Goal: Information Seeking & Learning: Learn about a topic

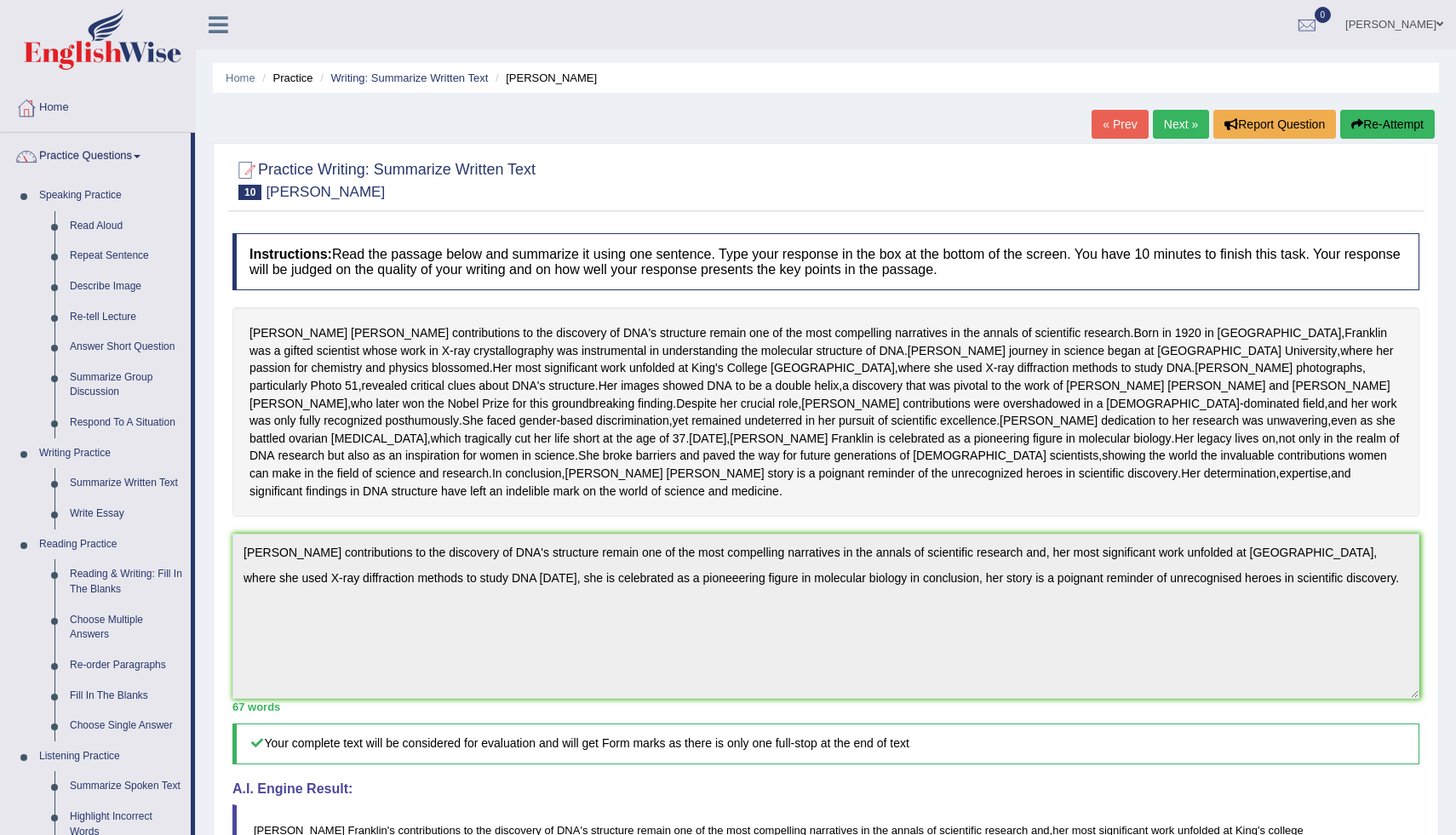
click at [1447, 790] on div "Home Practice Writing: Summarize Written Text Rosalid Franklin « Prev Next » Re…" at bounding box center [826, 584] width 1260 height 1168
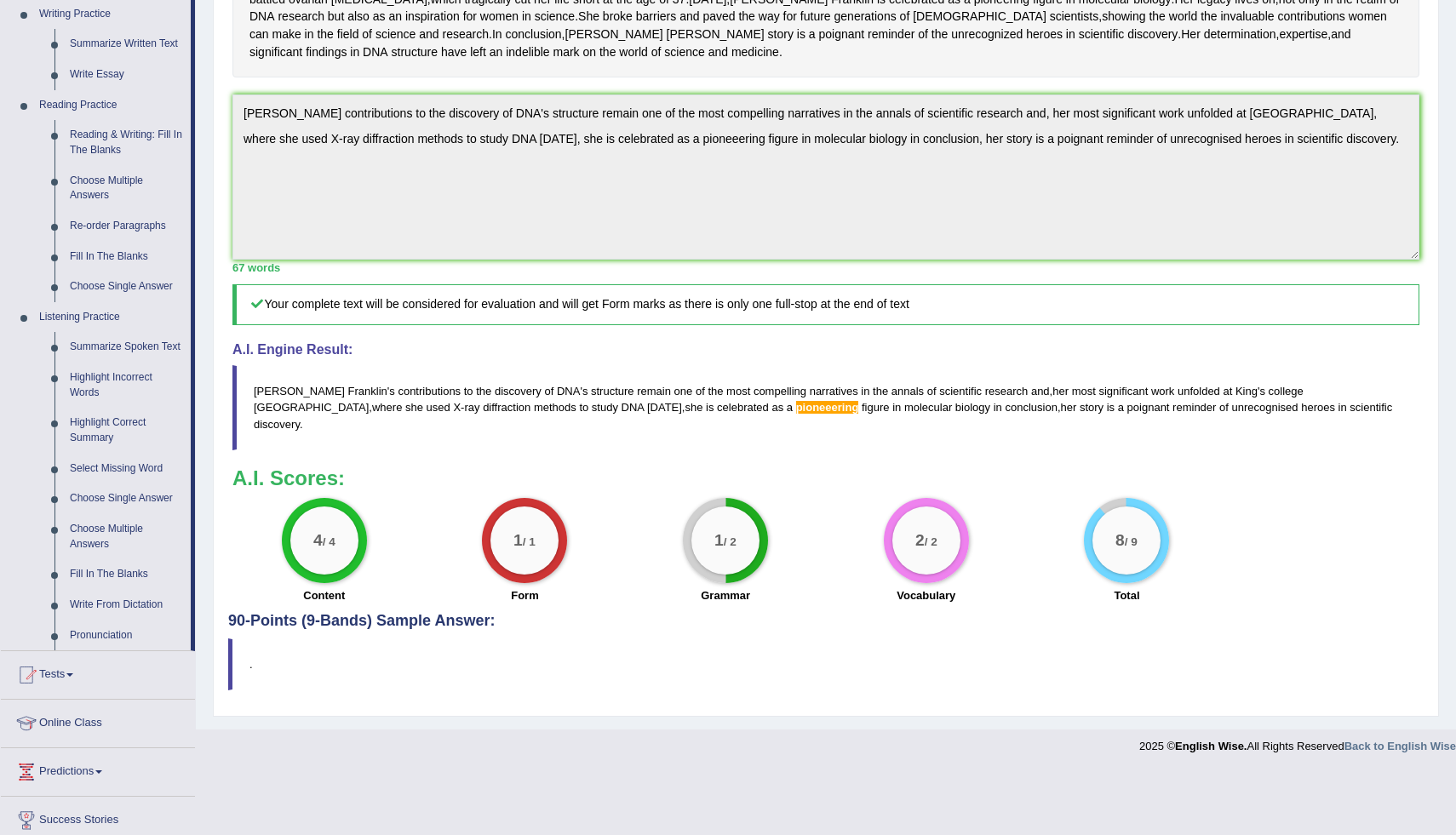
scroll to position [443, 0]
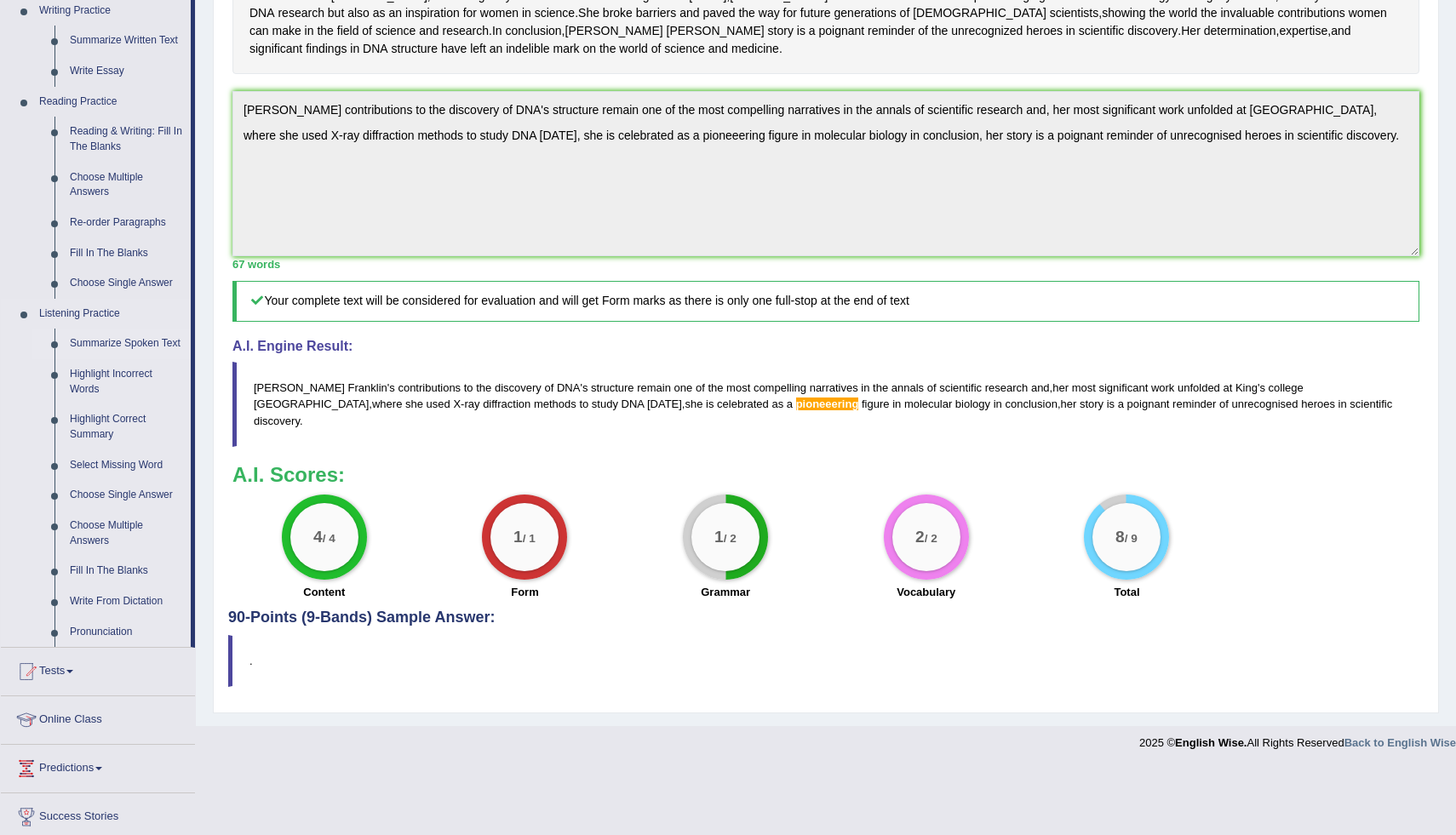
click at [122, 349] on link "Summarize Spoken Text" at bounding box center [125, 344] width 128 height 30
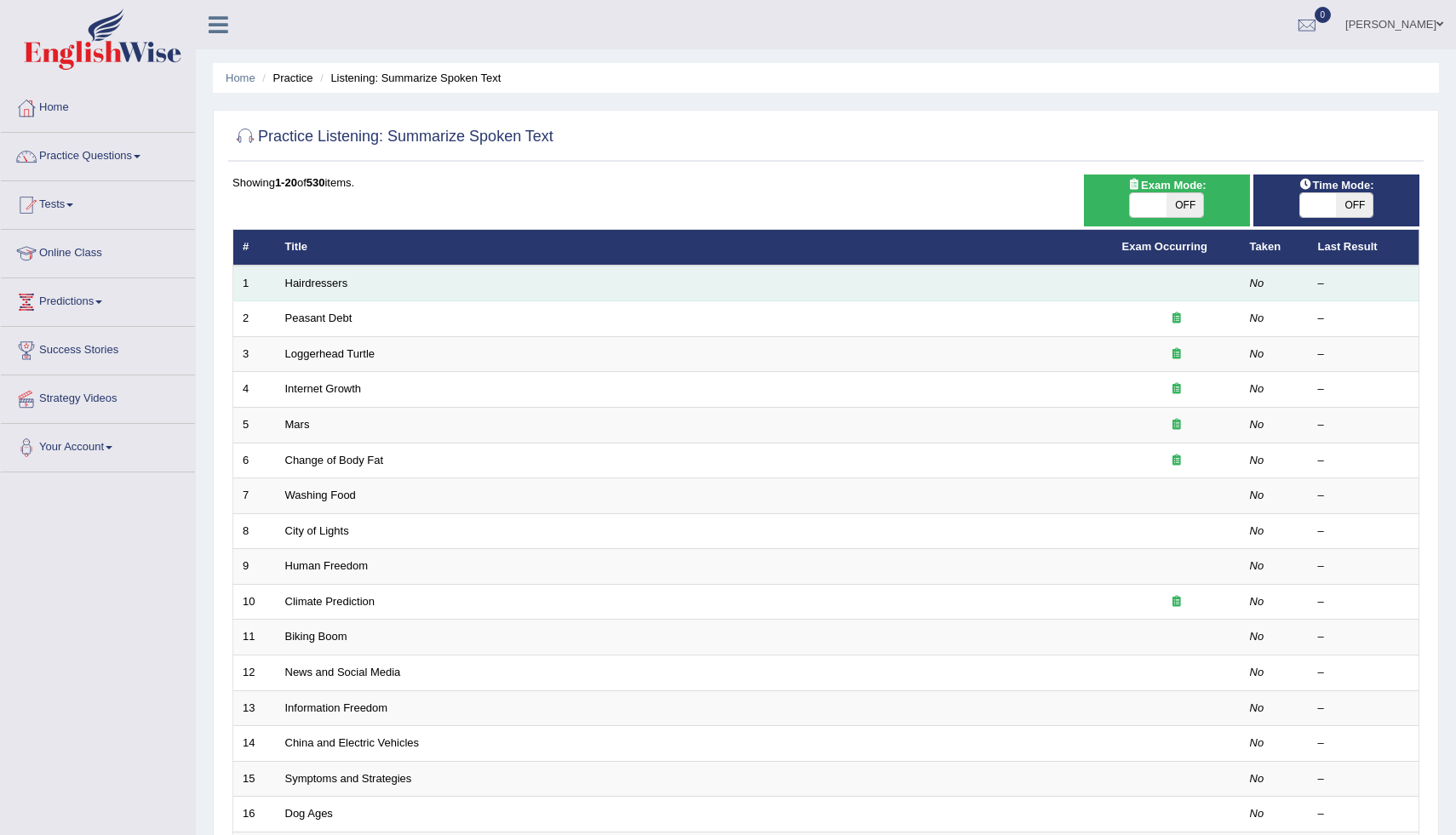
click at [407, 281] on td "Hairdressers" at bounding box center [694, 283] width 837 height 36
click at [341, 281] on link "Hairdressers" at bounding box center [316, 283] width 63 height 13
